Goal: Task Accomplishment & Management: Use online tool/utility

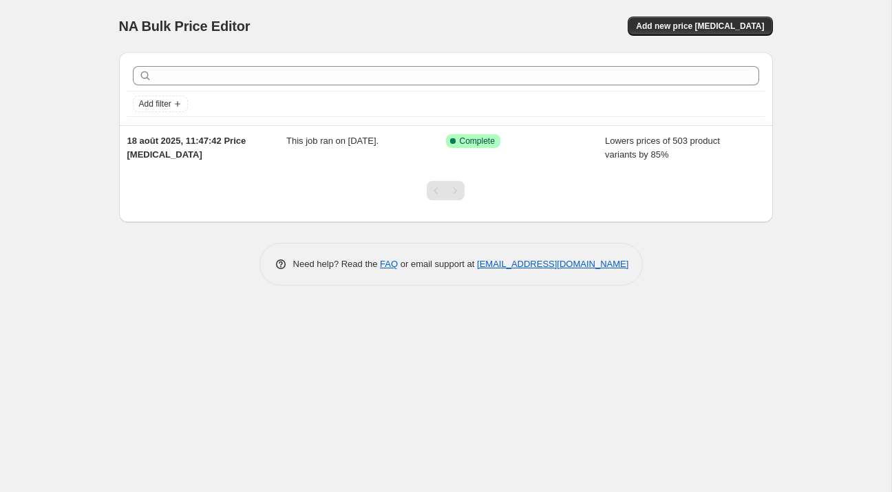
click at [711, 14] on div "NA Bulk Price Editor. This page is ready NA Bulk Price Editor Add new price [ME…" at bounding box center [446, 26] width 654 height 52
click at [716, 25] on span "Add new price [MEDICAL_DATA]" at bounding box center [700, 26] width 128 height 11
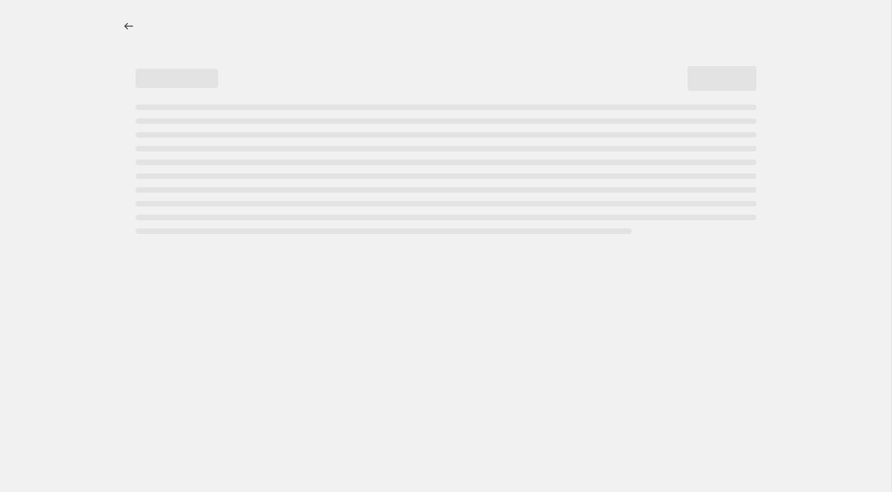
select select "percentage"
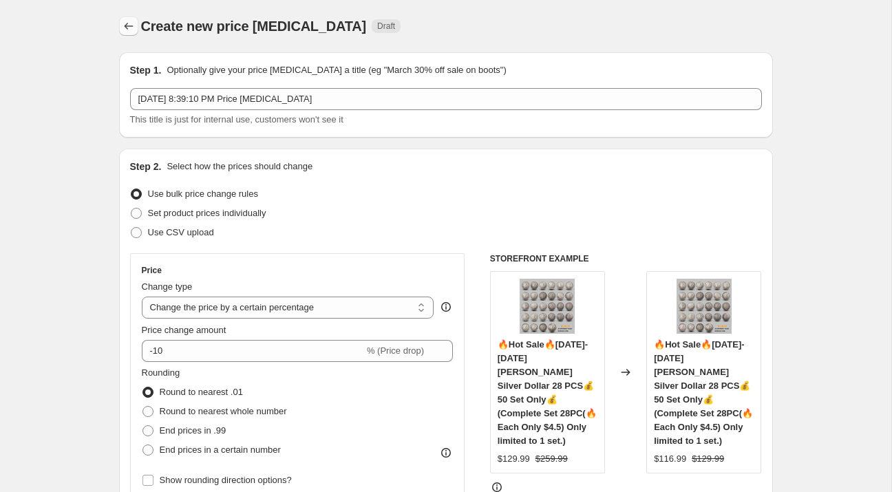
click at [130, 28] on icon "Price change jobs" at bounding box center [129, 26] width 14 height 14
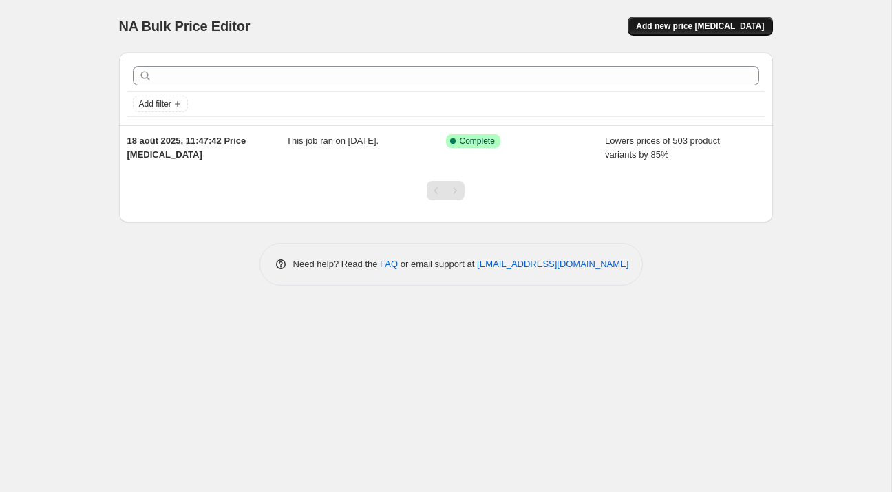
click at [710, 30] on span "Add new price [MEDICAL_DATA]" at bounding box center [700, 26] width 128 height 11
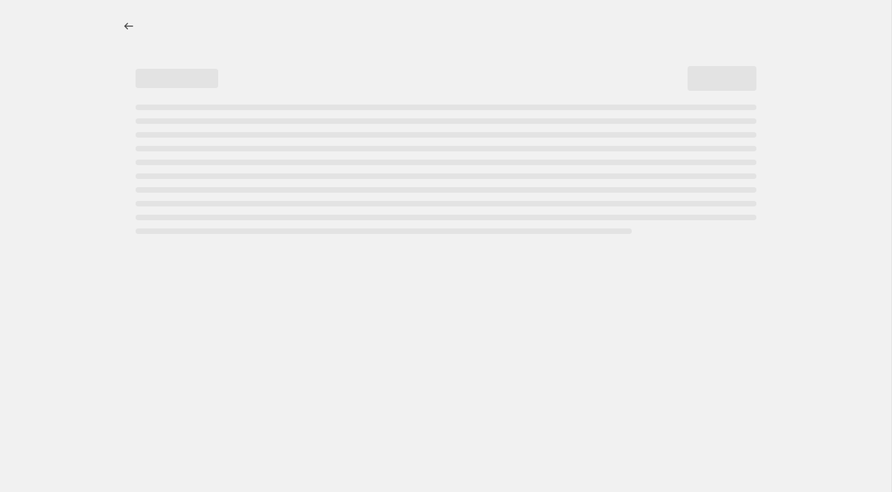
select select "percentage"
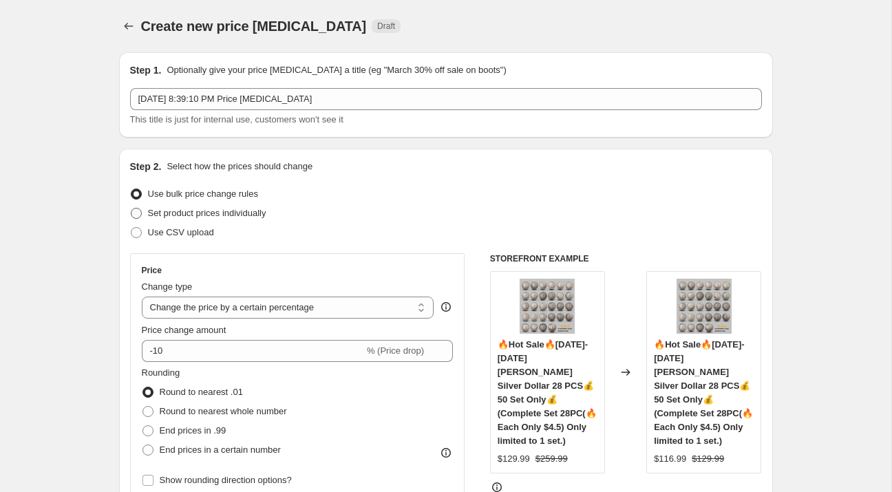
click at [140, 212] on span at bounding box center [136, 213] width 11 height 11
click at [131, 209] on input "Set product prices individually" at bounding box center [131, 208] width 1 height 1
radio input "true"
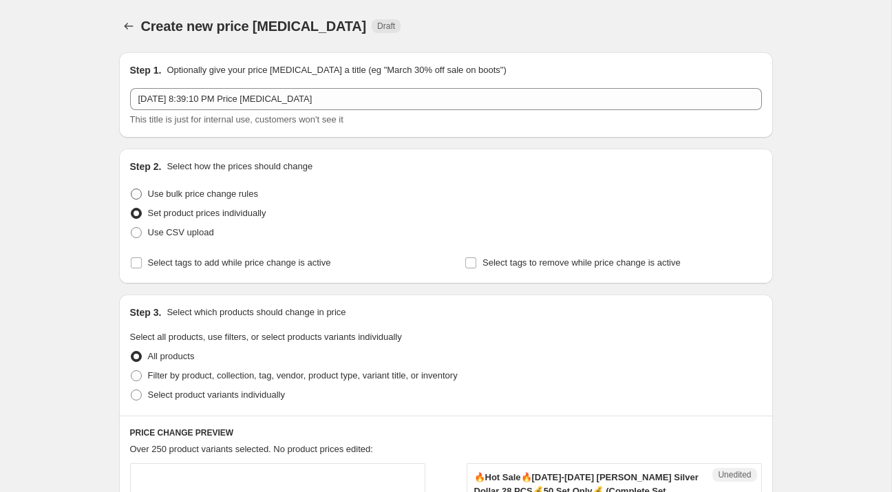
click at [137, 194] on span at bounding box center [136, 194] width 11 height 11
click at [131, 189] on input "Use bulk price change rules" at bounding box center [131, 189] width 1 height 1
radio input "true"
select select "percentage"
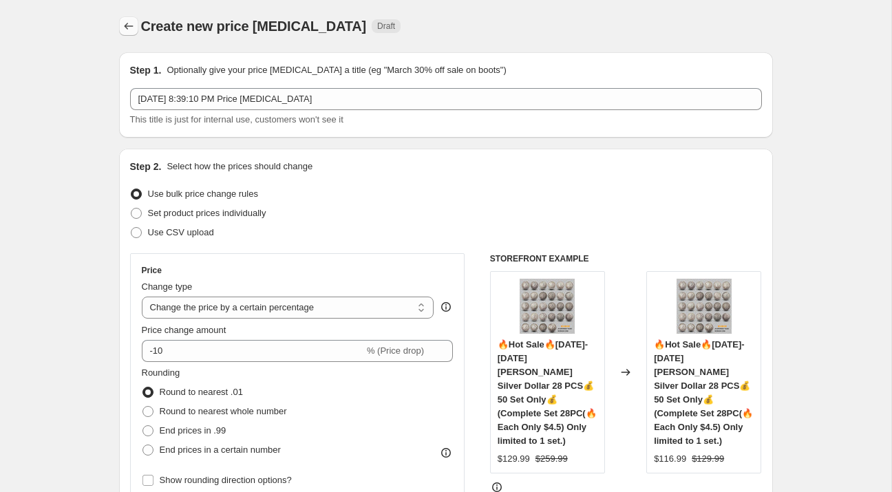
click at [130, 23] on icon "Price change jobs" at bounding box center [129, 26] width 14 height 14
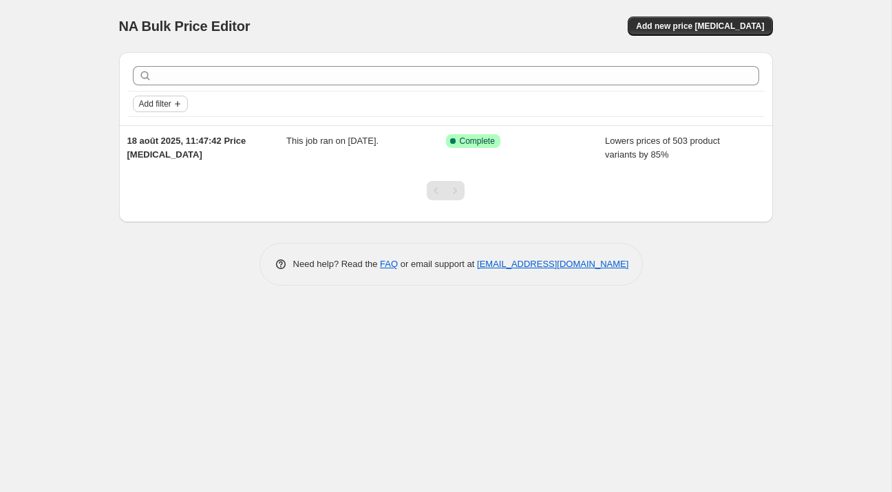
click at [159, 101] on span "Add filter" at bounding box center [155, 103] width 32 height 11
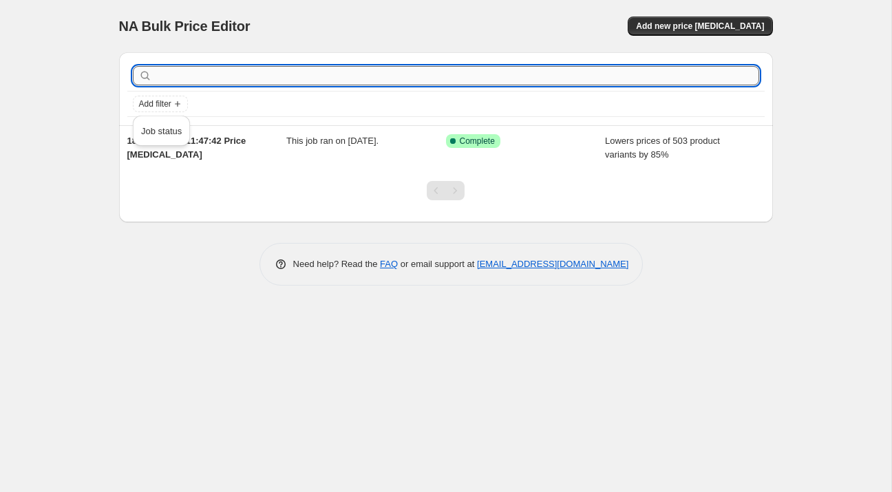
click at [204, 81] on input "text" at bounding box center [457, 75] width 604 height 19
type input "hot"
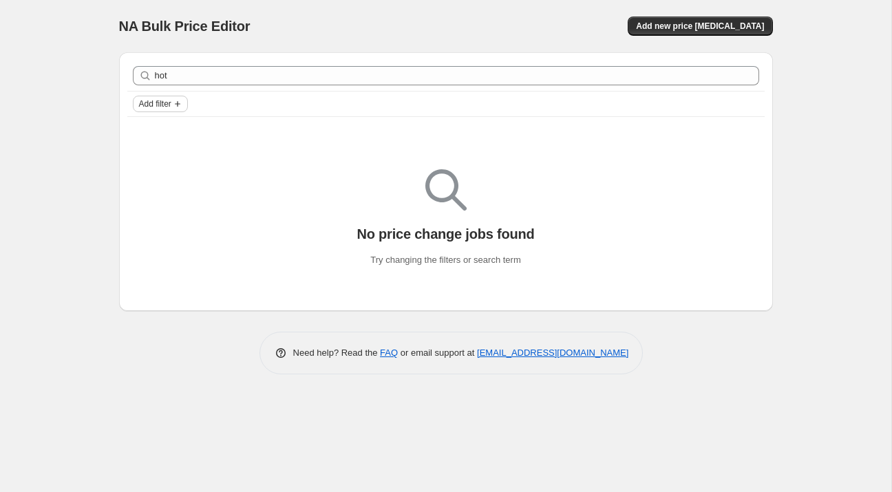
click at [162, 105] on span "Add filter" at bounding box center [155, 103] width 32 height 11
click at [158, 134] on span "Job status" at bounding box center [161, 131] width 41 height 10
click at [178, 102] on icon "Add filter" at bounding box center [177, 103] width 11 height 11
click at [165, 126] on span "Job status" at bounding box center [161, 131] width 41 height 10
click at [233, 104] on span "Add filter" at bounding box center [220, 103] width 32 height 11
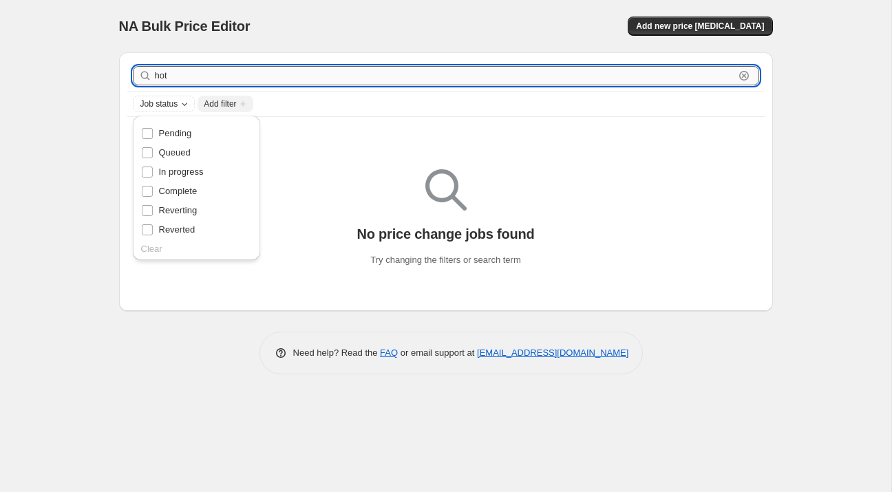
click at [196, 78] on input "hot" at bounding box center [444, 75] width 579 height 19
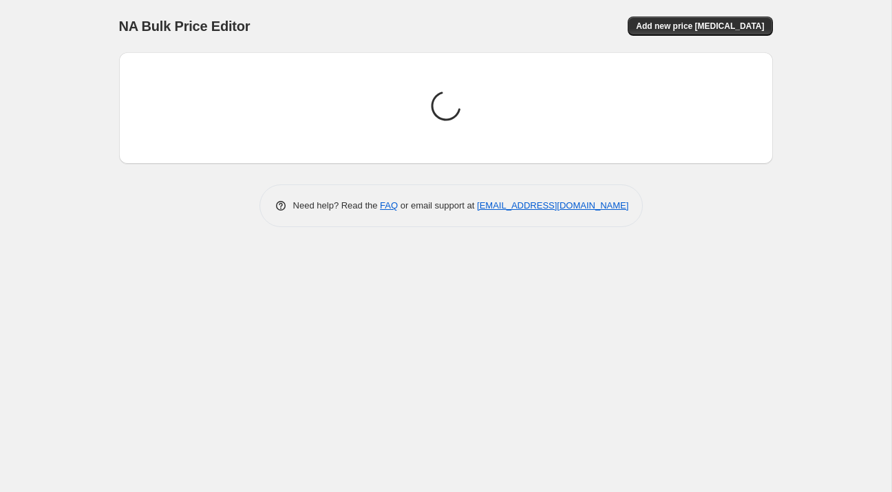
click at [94, 114] on div "NA Bulk Price Editor. This page is ready NA Bulk Price Editor Add new price [ME…" at bounding box center [445, 246] width 891 height 492
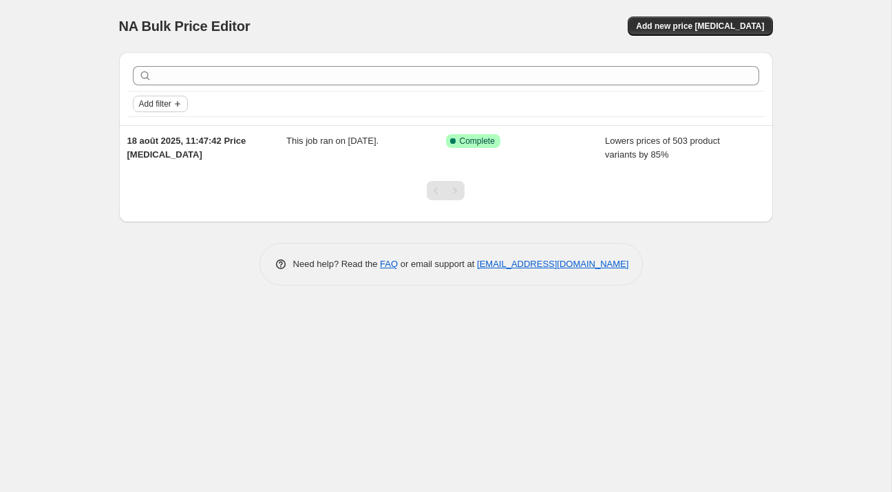
click at [154, 102] on span "Add filter" at bounding box center [155, 103] width 32 height 11
click at [159, 128] on span "Job status" at bounding box center [161, 131] width 41 height 10
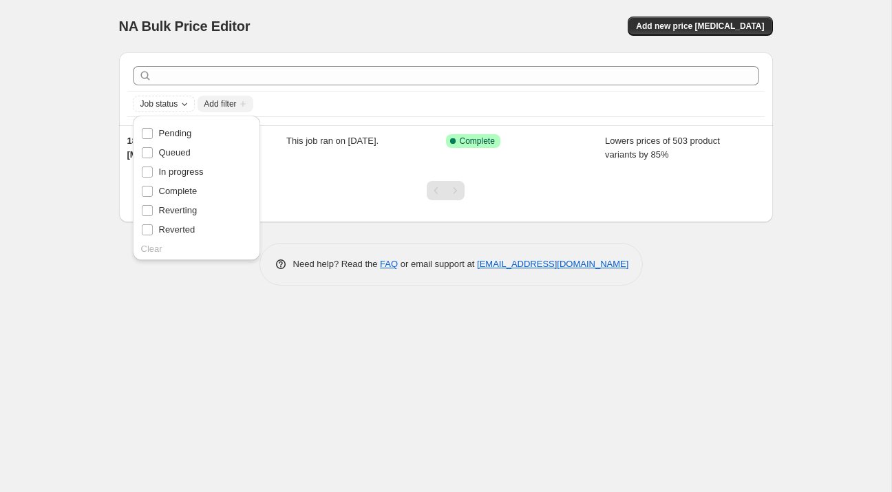
click at [286, 258] on icon at bounding box center [281, 264] width 14 height 14
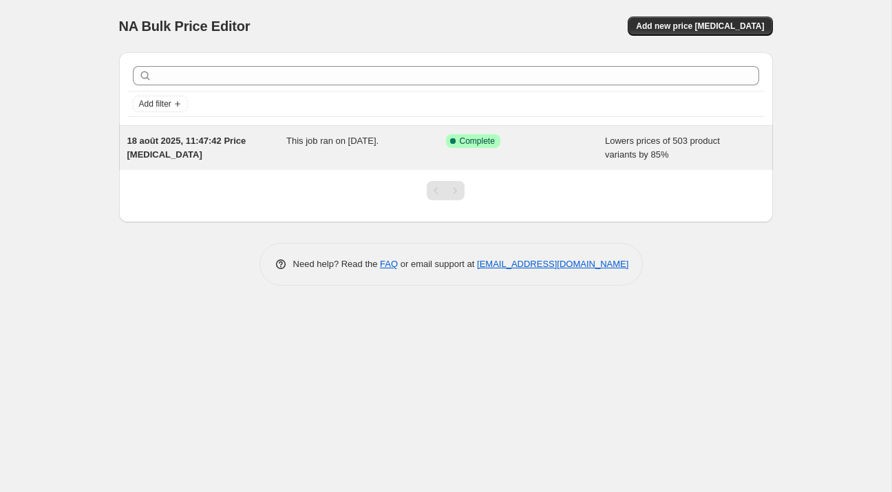
click at [345, 147] on div "This job ran on [DATE]." at bounding box center [366, 148] width 160 height 28
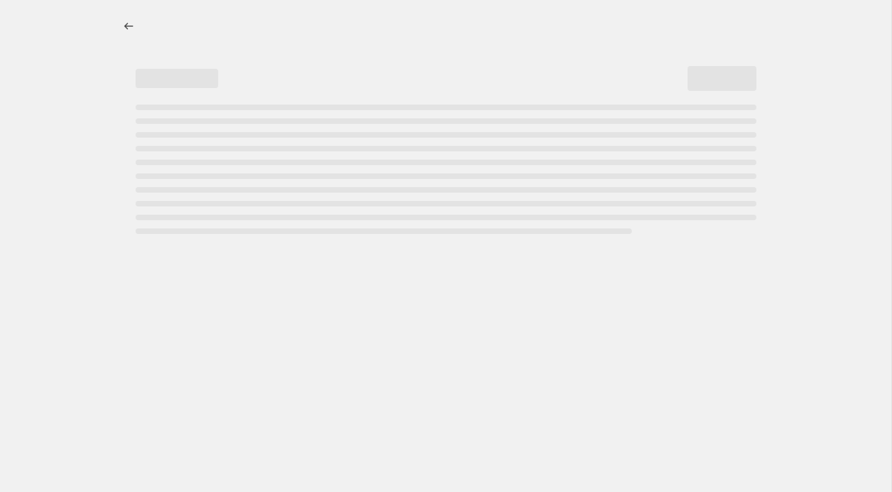
select select "percentage"
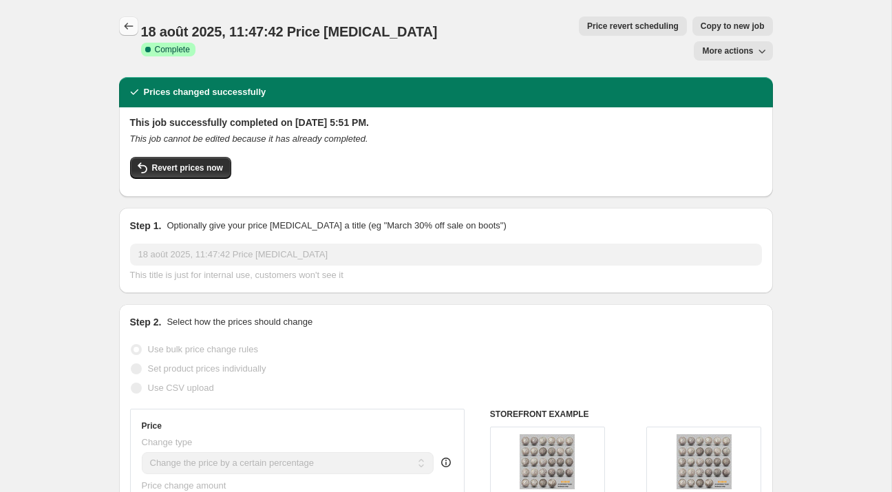
click at [125, 28] on icon "Price change jobs" at bounding box center [129, 26] width 14 height 14
